Goal: Navigation & Orientation: Find specific page/section

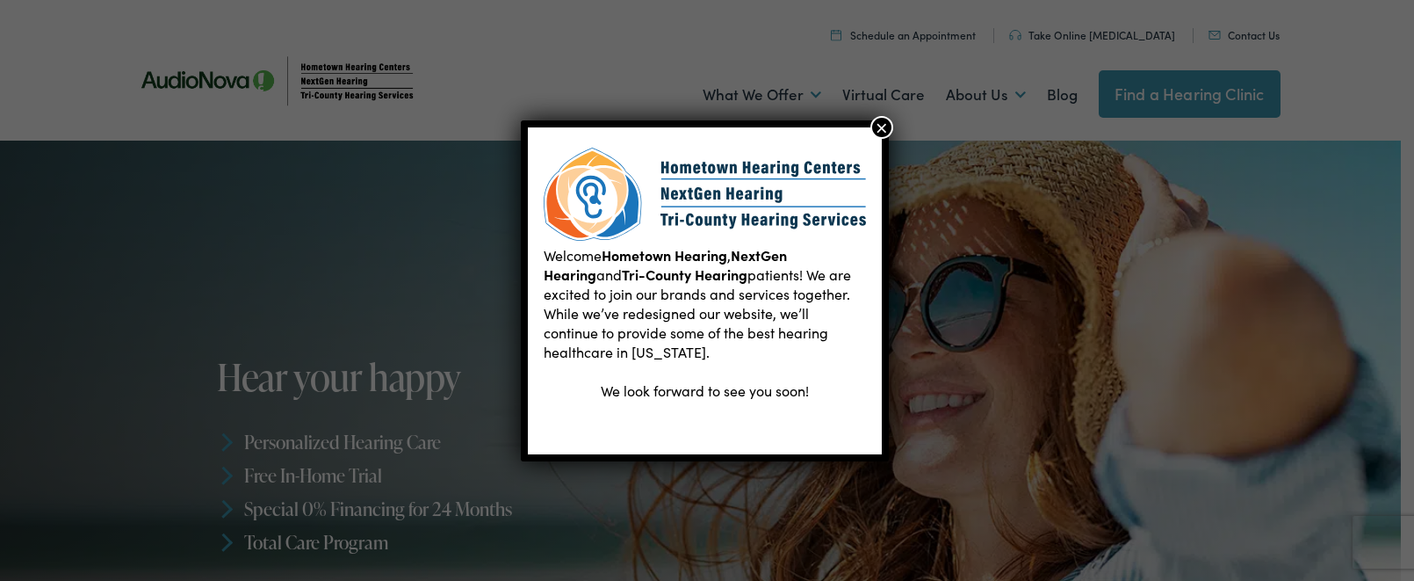
click at [880, 119] on button "×" at bounding box center [881, 127] width 23 height 23
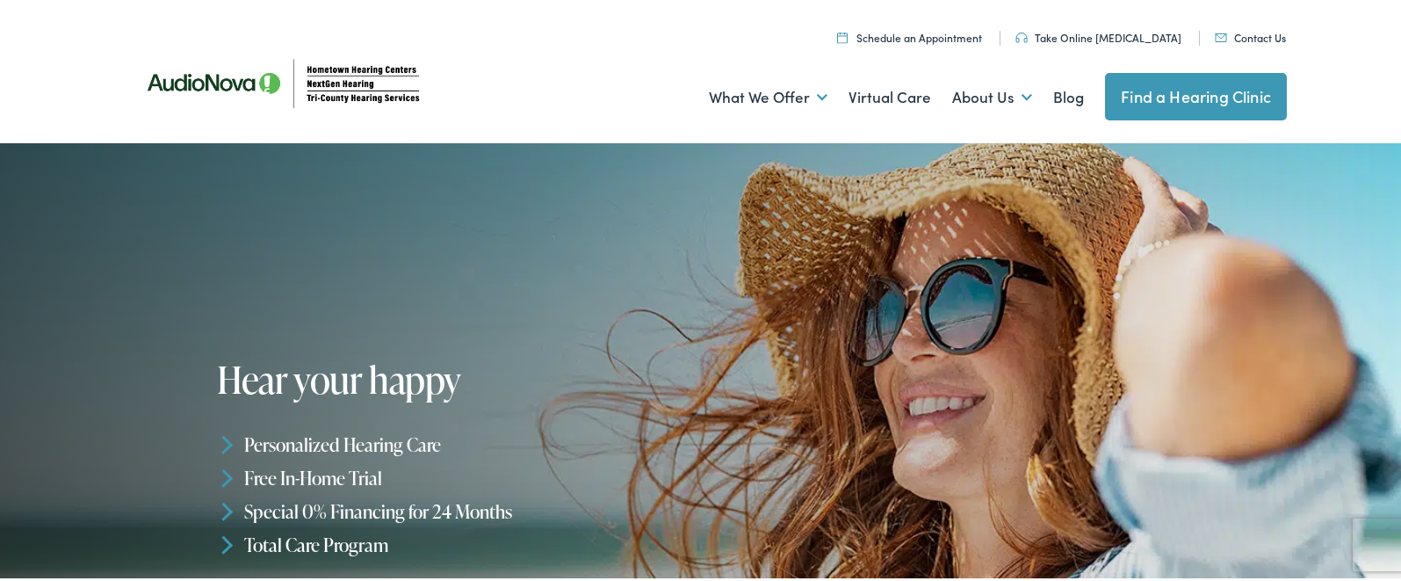
click at [1258, 24] on ul "Schedule an Appointment Take Online [MEDICAL_DATA] Contact Us Find a Hearing Cl…" at bounding box center [713, 33] width 1172 height 24
click at [1233, 36] on link "Contact Us" at bounding box center [1250, 34] width 71 height 15
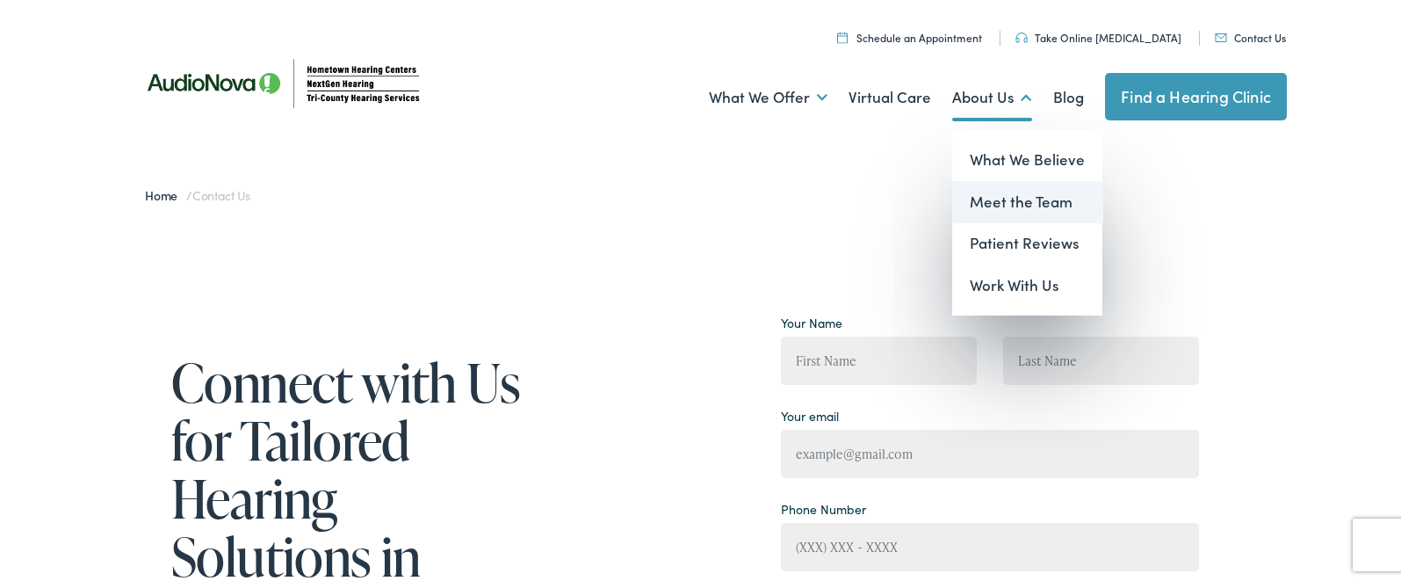
click at [1009, 199] on link "Meet the Team" at bounding box center [1027, 199] width 150 height 42
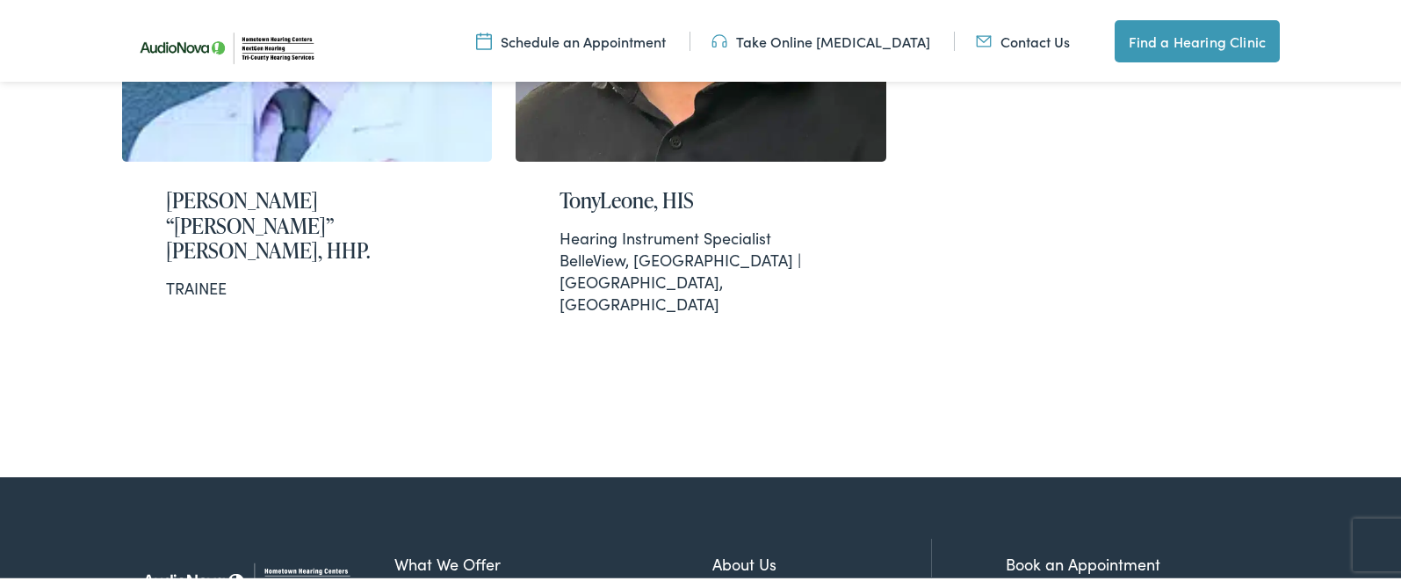
scroll to position [2937, 0]
